Goal: Information Seeking & Learning: Learn about a topic

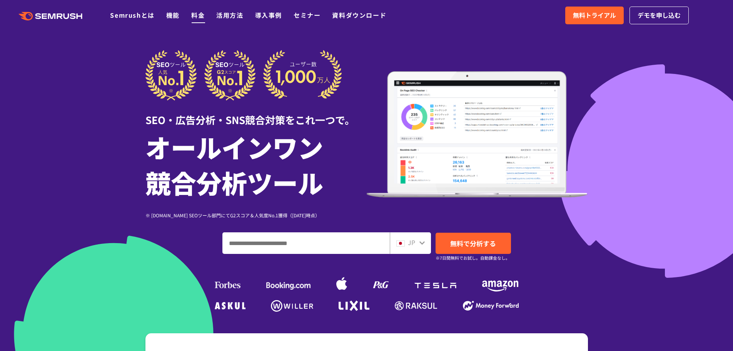
click at [196, 16] on link "料金" at bounding box center [197, 14] width 13 height 9
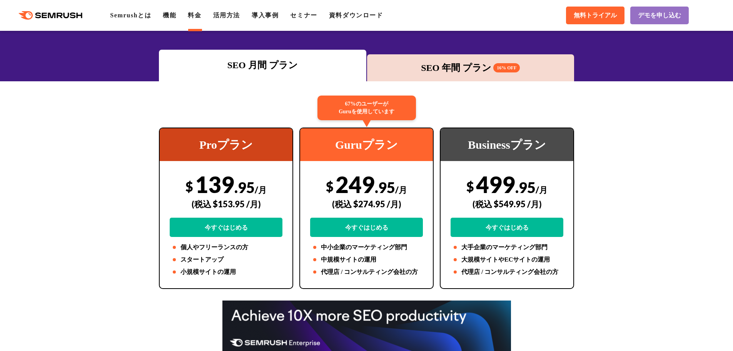
scroll to position [115, 0]
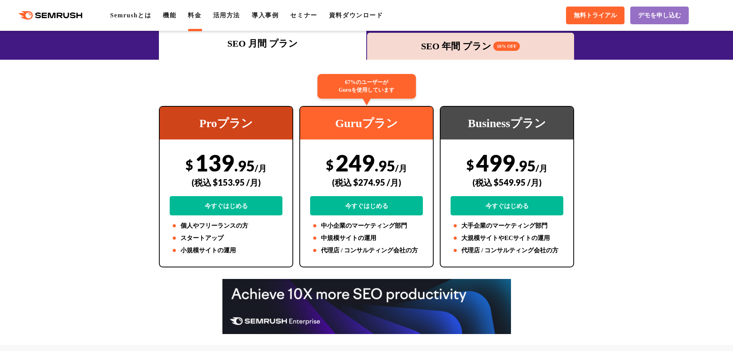
click at [463, 48] on div "SEO 年間 プラン 16% OFF" at bounding box center [471, 46] width 200 height 14
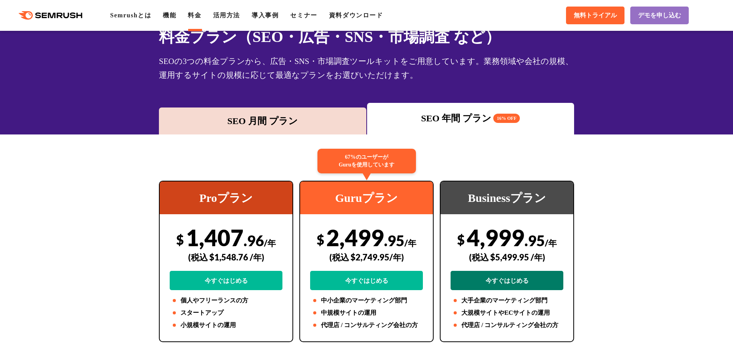
scroll to position [0, 0]
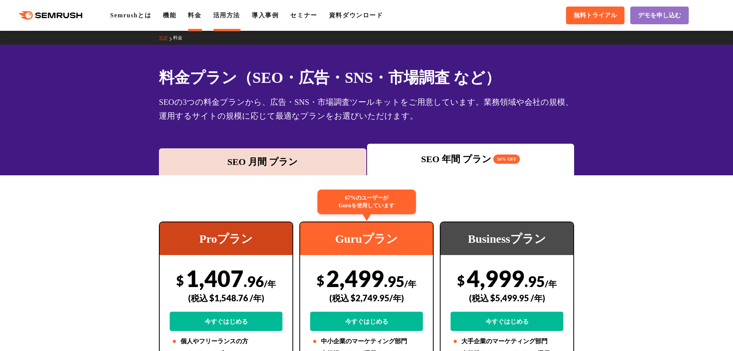
click at [229, 18] on link "活用方法" at bounding box center [226, 15] width 27 height 7
